Goal: Task Accomplishment & Management: Manage account settings

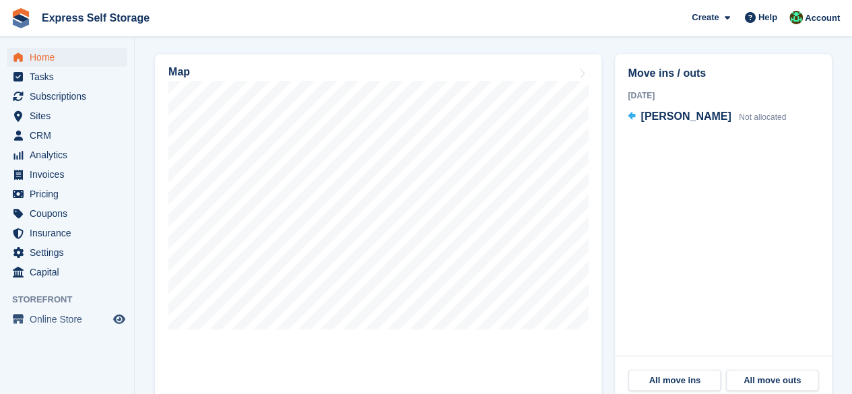
scroll to position [404, 0]
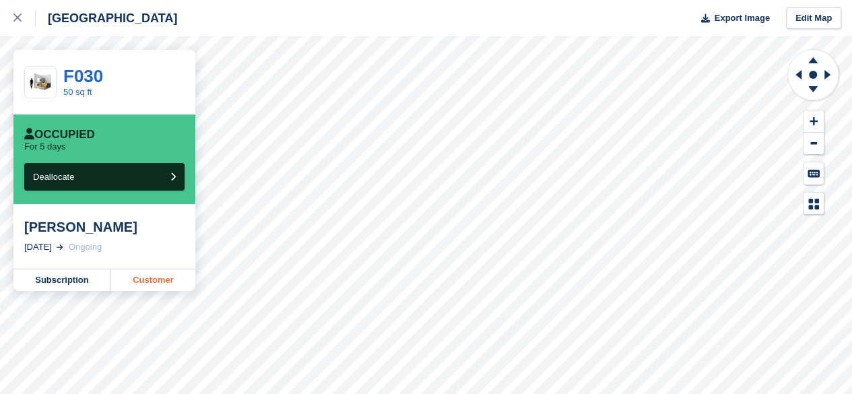
click at [167, 288] on link "Customer" at bounding box center [153, 280] width 84 height 22
click at [22, 17] on div at bounding box center [24, 18] width 22 height 16
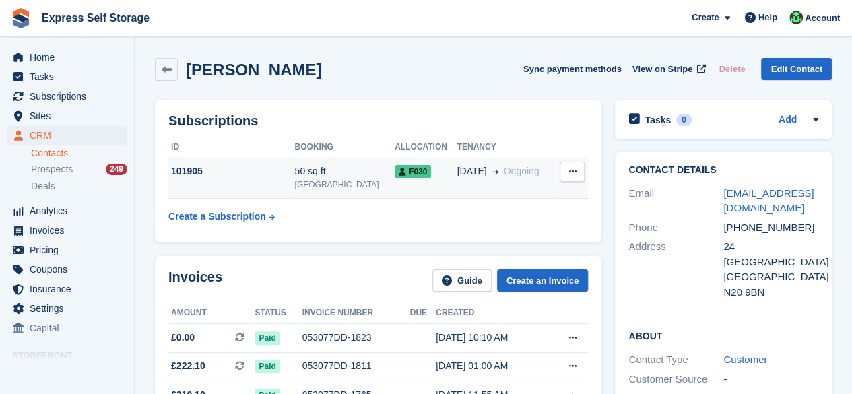
click at [456, 191] on td "31 Aug Ongoing" at bounding box center [505, 178] width 98 height 41
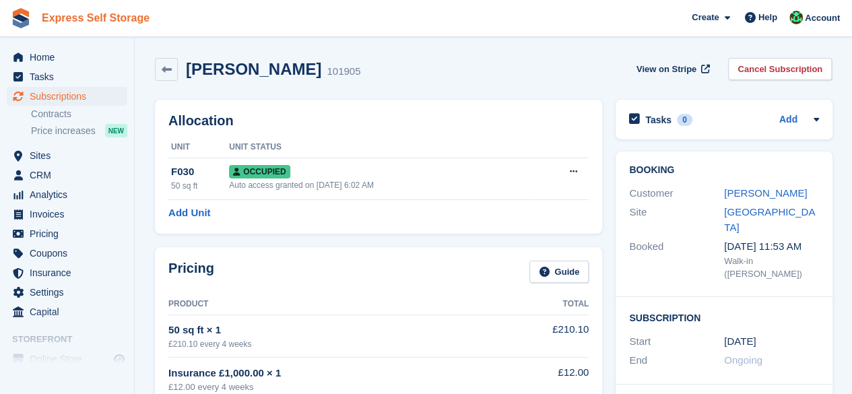
click at [52, 17] on link "Express Self Storage" at bounding box center [95, 18] width 118 height 22
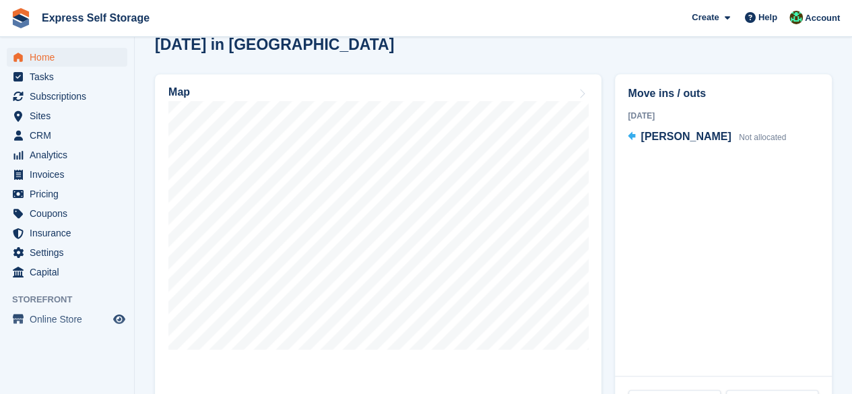
scroll to position [404, 0]
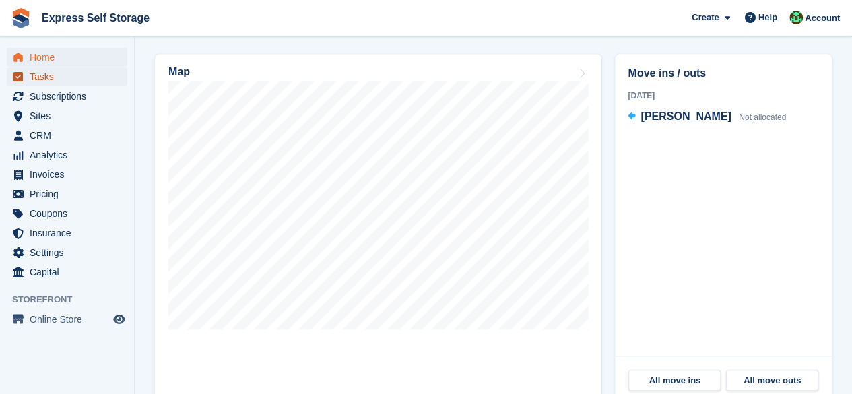
click at [42, 77] on span "Tasks" at bounding box center [70, 76] width 81 height 19
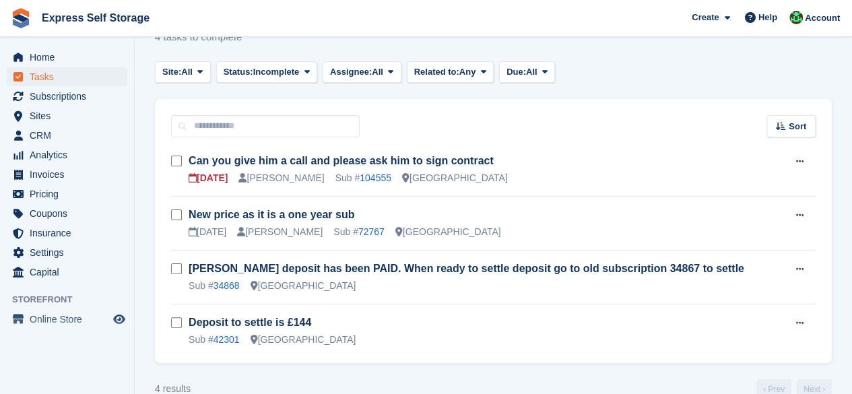
scroll to position [67, 0]
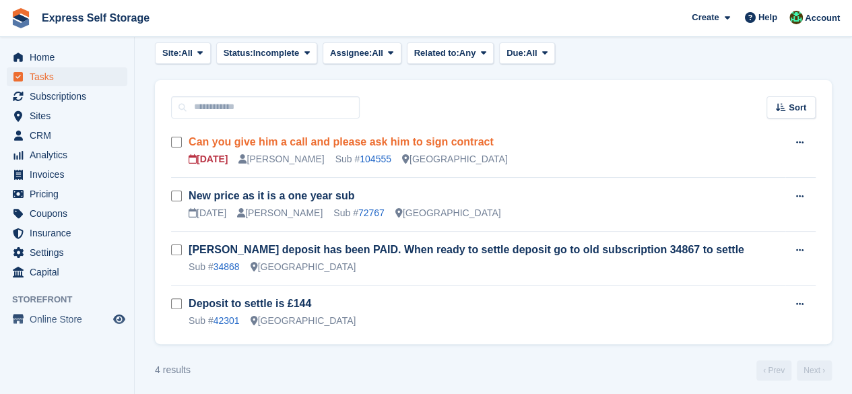
click at [428, 138] on link "Can you give him a call and please ask him to sign contract" at bounding box center [341, 141] width 305 height 11
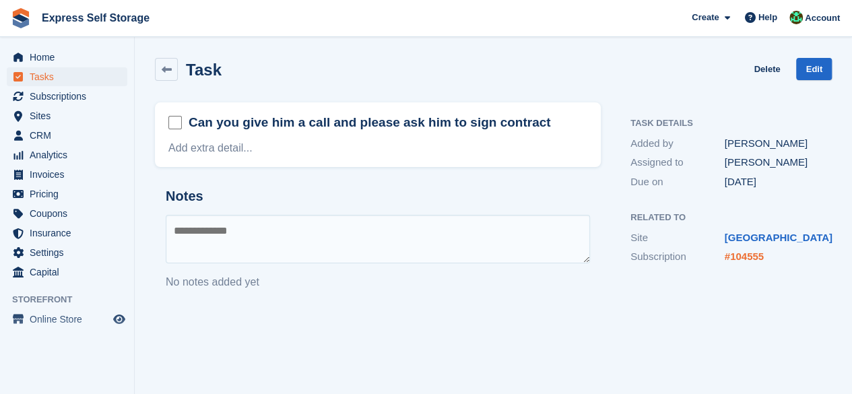
click at [741, 251] on link "#104555" at bounding box center [743, 255] width 39 height 11
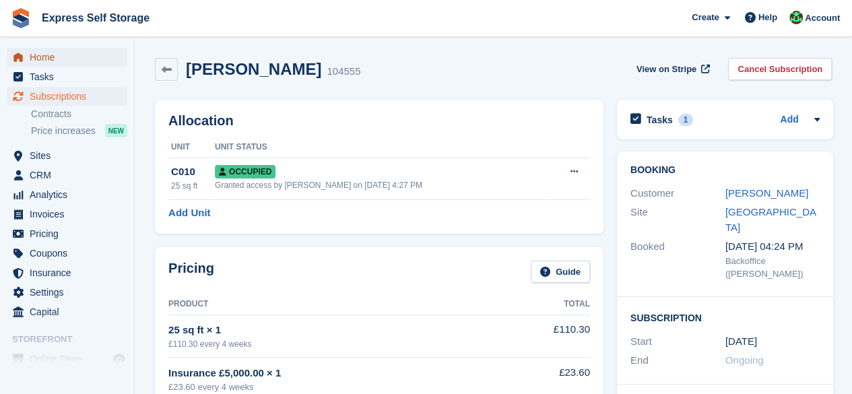
click at [72, 59] on span "Home" at bounding box center [70, 57] width 81 height 19
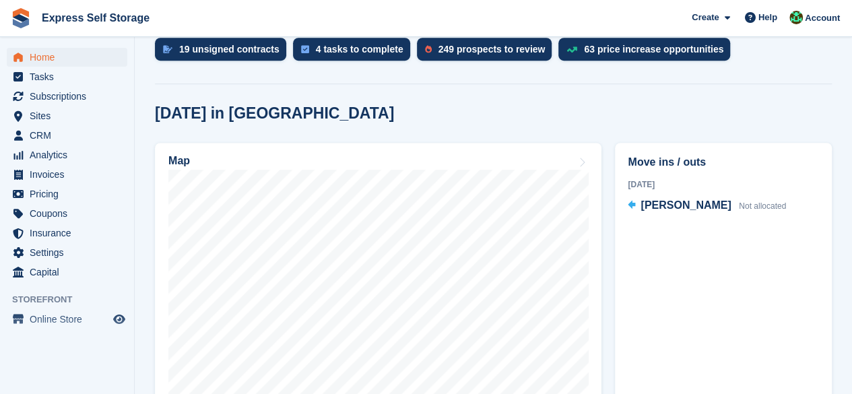
scroll to position [337, 0]
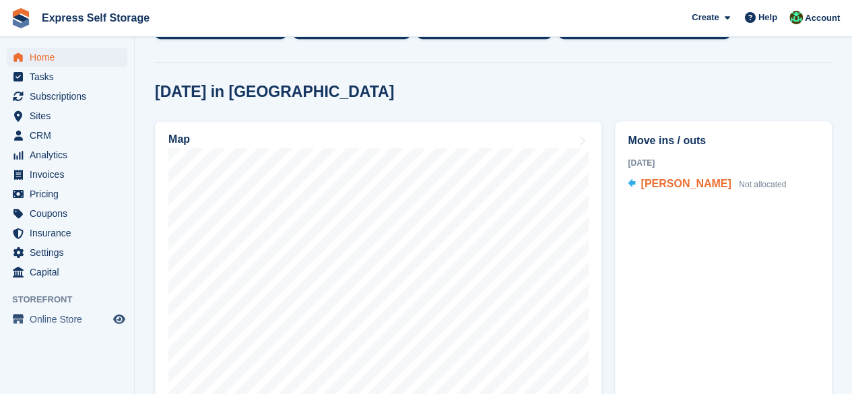
click at [655, 192] on div "Denis Duagi Not allocated" at bounding box center [712, 185] width 145 height 18
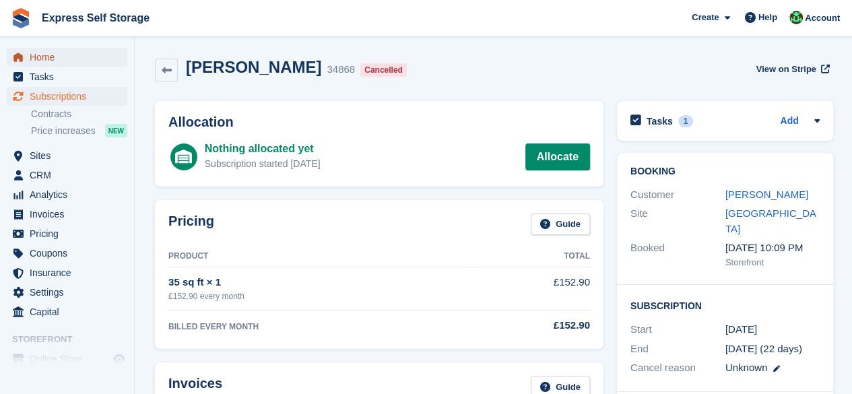
click at [57, 61] on span "Home" at bounding box center [70, 57] width 81 height 19
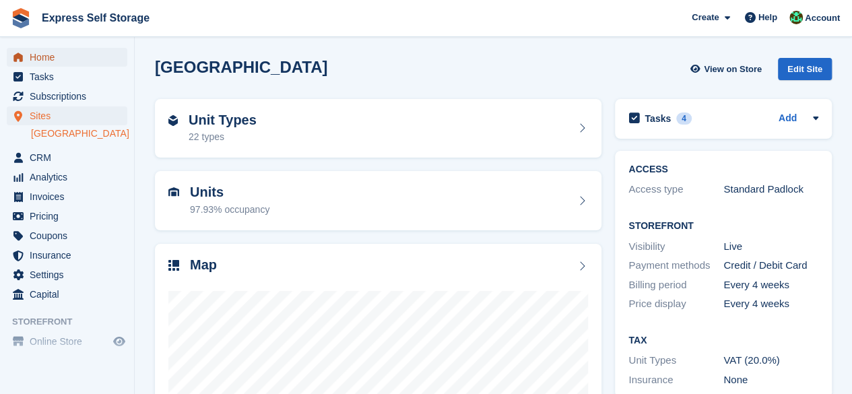
click at [78, 53] on span "Home" at bounding box center [70, 57] width 81 height 19
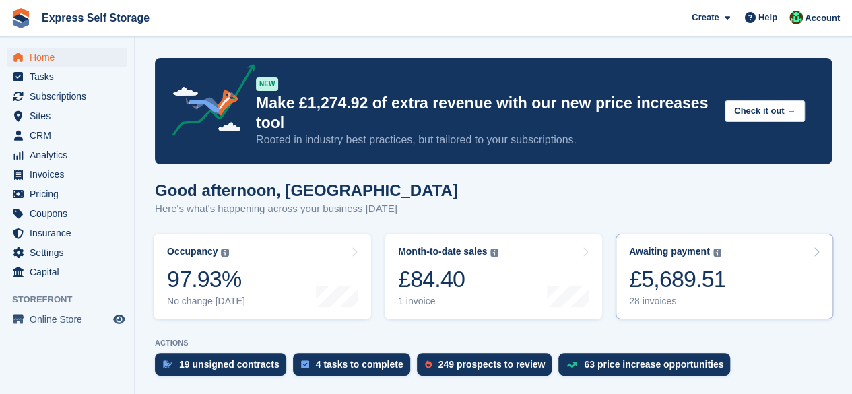
click at [720, 298] on link "Awaiting payment The total outstanding balance on all open invoices. £5,689.51 …" at bounding box center [723, 277] width 217 height 86
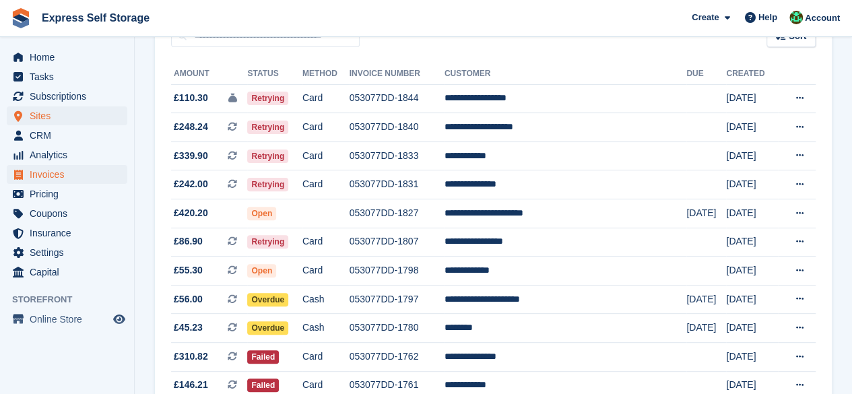
scroll to position [202, 0]
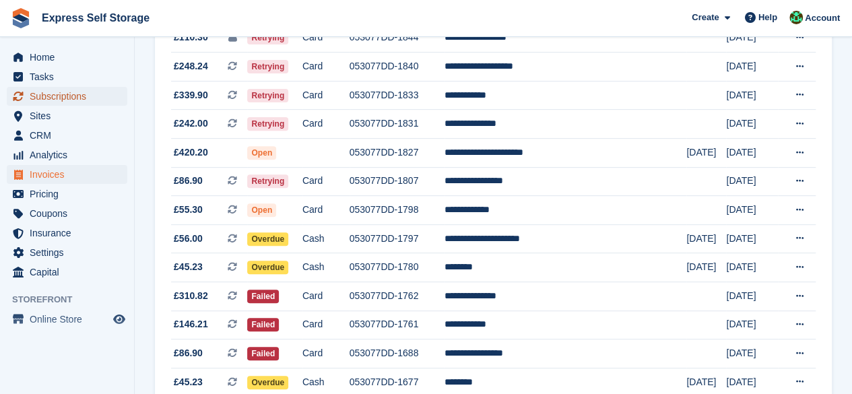
click at [40, 99] on span "Subscriptions" at bounding box center [70, 96] width 81 height 19
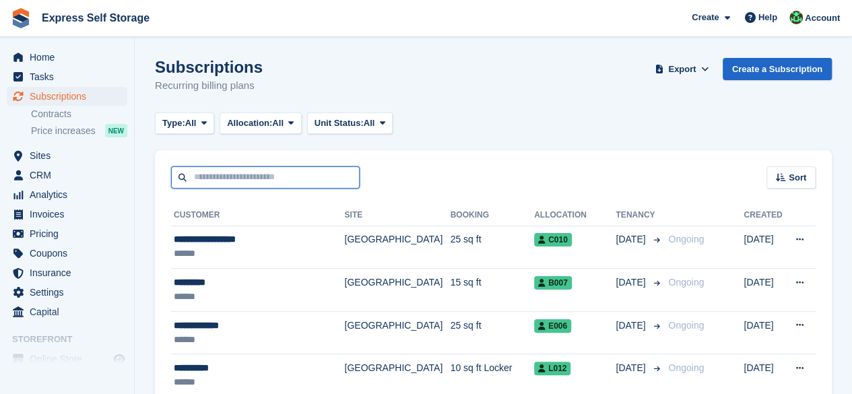
drag, startPoint x: 267, startPoint y: 176, endPoint x: 273, endPoint y: 174, distance: 6.9
click at [267, 176] on input "text" at bounding box center [265, 177] width 189 height 22
type input "******"
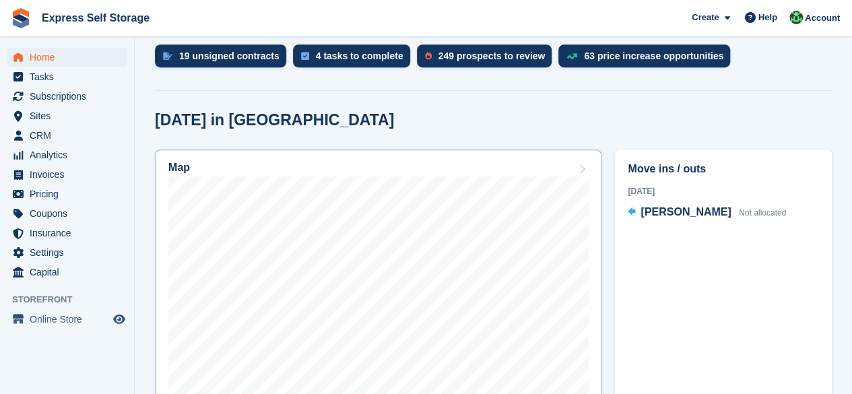
scroll to position [337, 0]
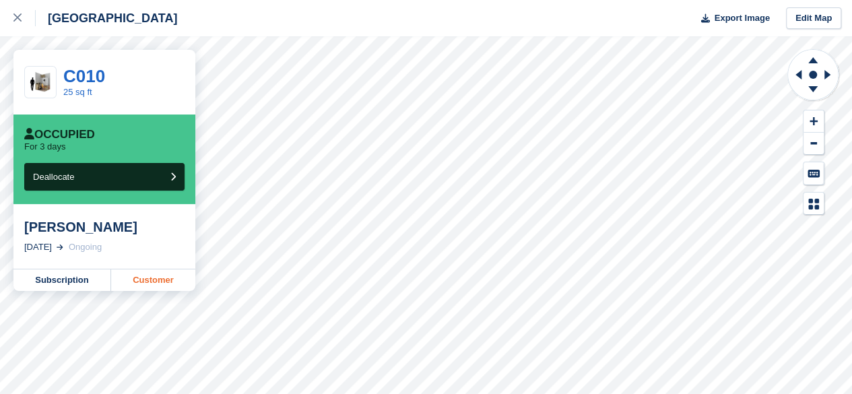
click at [153, 285] on link "Customer" at bounding box center [153, 280] width 84 height 22
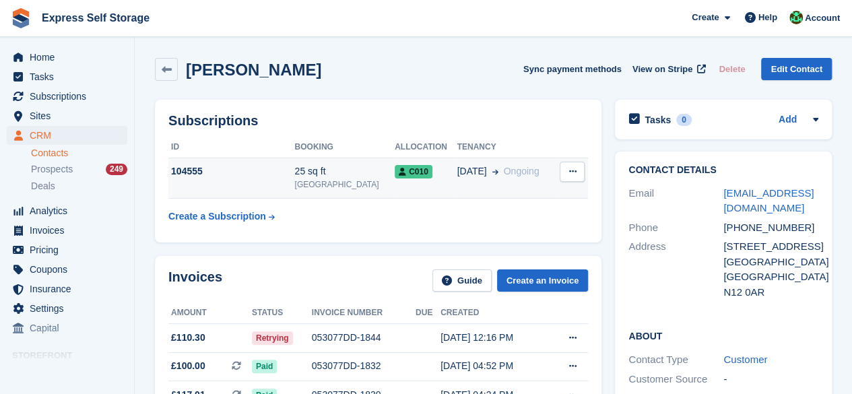
click at [345, 162] on td "25 sq ft North Finchley" at bounding box center [344, 178] width 100 height 41
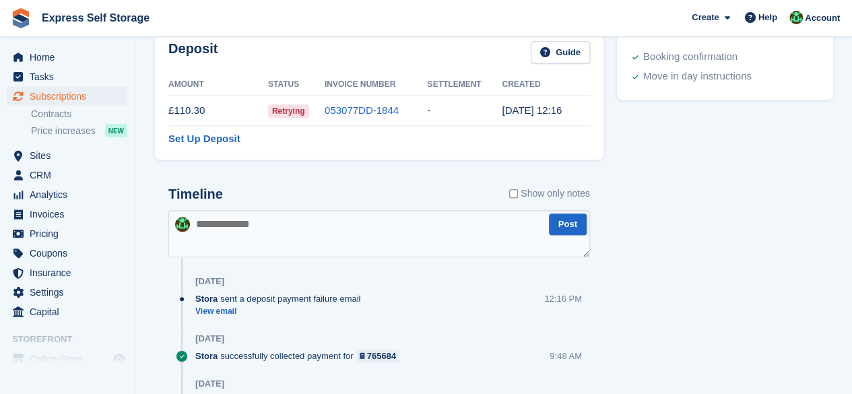
scroll to position [653, 0]
